Goal: Information Seeking & Learning: Learn about a topic

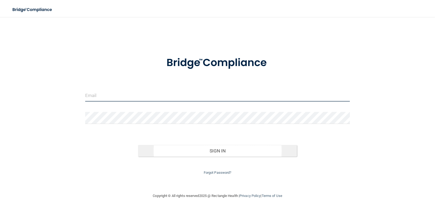
type input "[EMAIL_ADDRESS][DOMAIN_NAME]"
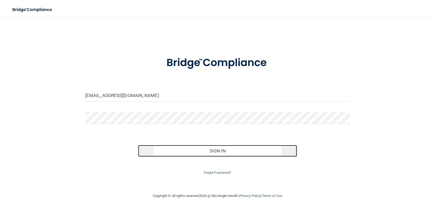
click at [173, 150] on button "Sign In" at bounding box center [217, 151] width 159 height 12
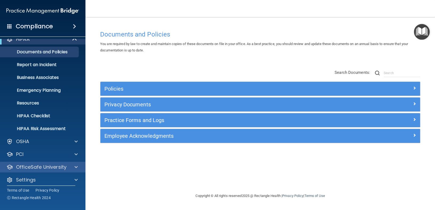
scroll to position [11, 0]
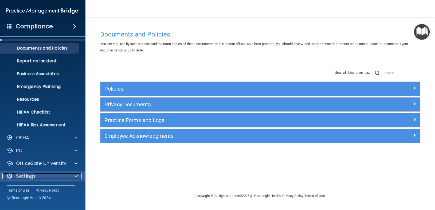
click at [75, 173] on span at bounding box center [75, 176] width 3 height 6
click at [73, 176] on div at bounding box center [75, 176] width 13 height 6
click at [74, 175] on span at bounding box center [75, 176] width 3 height 6
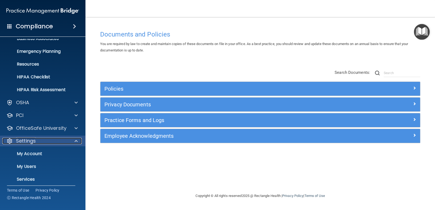
scroll to position [62, 0]
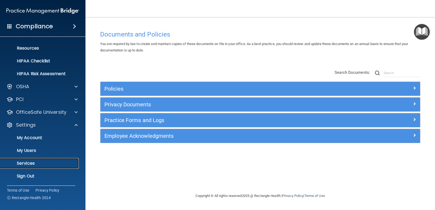
click at [26, 165] on p "Services" at bounding box center [39, 163] width 73 height 5
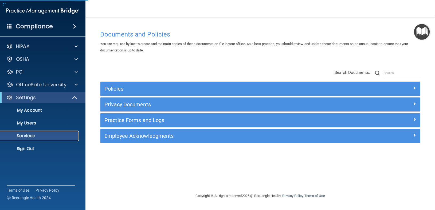
click at [31, 131] on link "Services" at bounding box center [37, 136] width 84 height 11
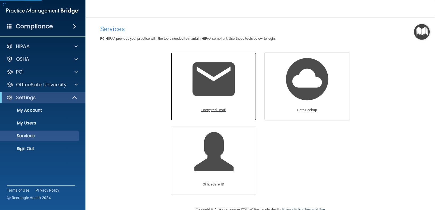
click at [226, 108] on div "Encrypted Email" at bounding box center [213, 112] width 29 height 15
